Goal: Transaction & Acquisition: Book appointment/travel/reservation

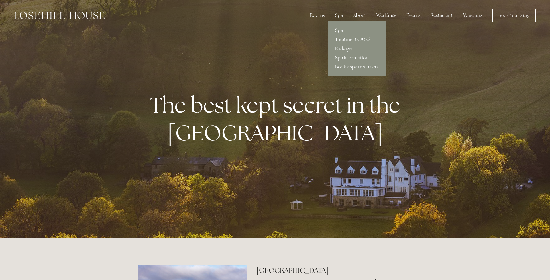
click at [341, 29] on link "Spa" at bounding box center [357, 30] width 58 height 9
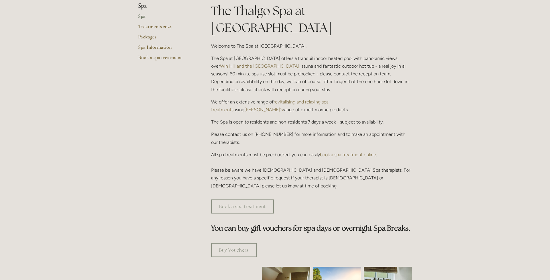
scroll to position [188, 0]
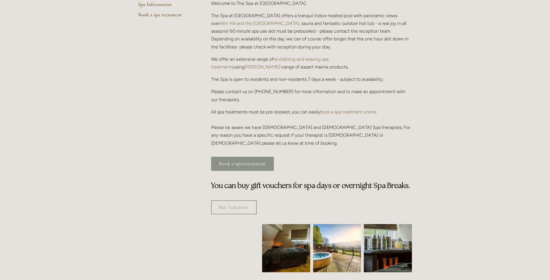
click at [230, 156] on link "Book a spa treatment" at bounding box center [242, 163] width 63 height 14
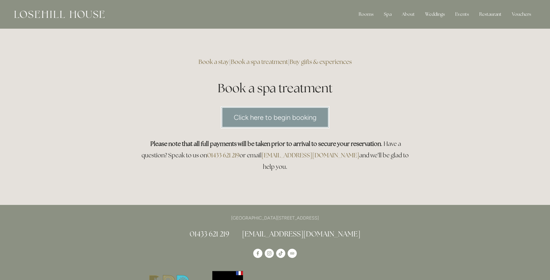
click at [250, 120] on link "Click here to begin booking" at bounding box center [275, 117] width 109 height 22
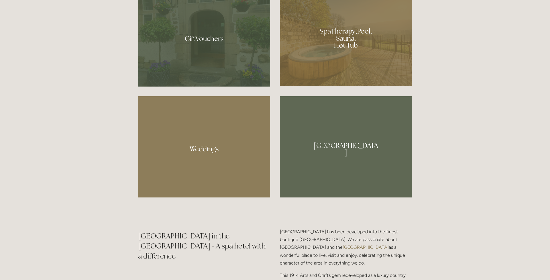
scroll to position [532, 0]
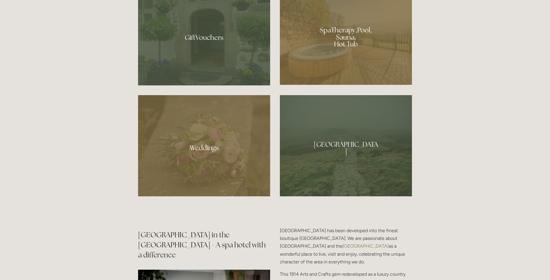
click at [363, 39] on div at bounding box center [346, 34] width 132 height 99
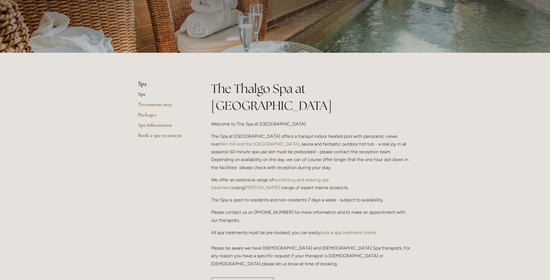
scroll to position [76, 0]
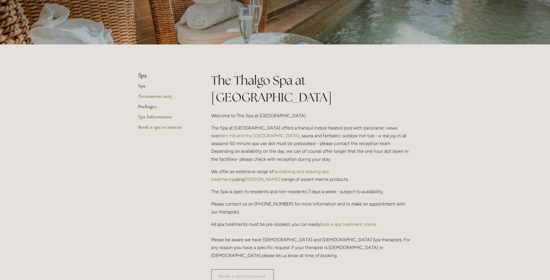
click at [153, 105] on link "Packages" at bounding box center [165, 108] width 55 height 10
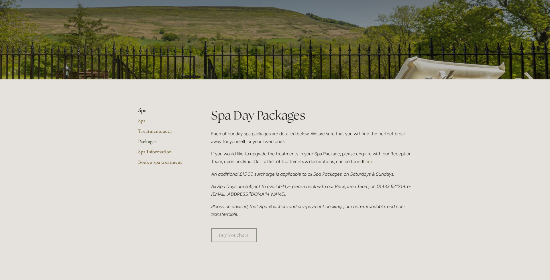
scroll to position [41, 0]
drag, startPoint x: 216, startPoint y: 193, endPoint x: 269, endPoint y: 195, distance: 52.7
click at [269, 195] on em "All Spa Days are subject to availability- please book with our Reception Team, …" at bounding box center [311, 189] width 201 height 13
click at [271, 196] on p "All Spa Days are subject to availability- please book with our Reception Team, …" at bounding box center [311, 189] width 201 height 15
drag, startPoint x: 267, startPoint y: 195, endPoint x: 231, endPoint y: 191, distance: 35.8
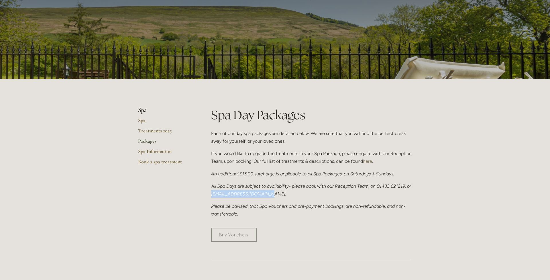
click at [216, 192] on em "All Spa Days are subject to availability- please book with our Reception Team, …" at bounding box center [311, 189] width 201 height 13
copy em "[EMAIL_ADDRESS][DOMAIN_NAME]"
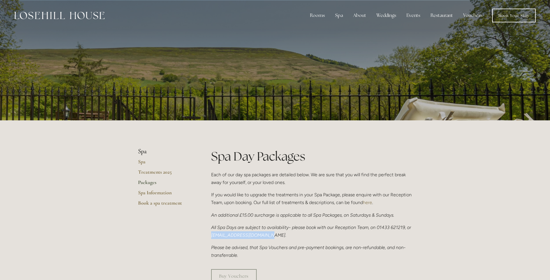
scroll to position [0, 0]
copy em "[EMAIL_ADDRESS][DOMAIN_NAME]"
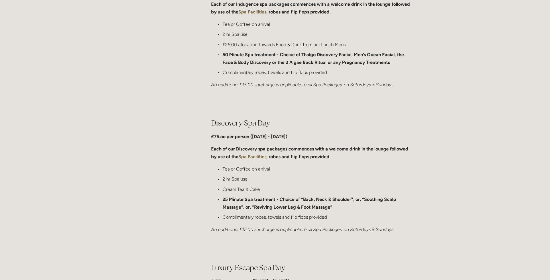
scroll to position [348, 0]
